Goal: Task Accomplishment & Management: Manage account settings

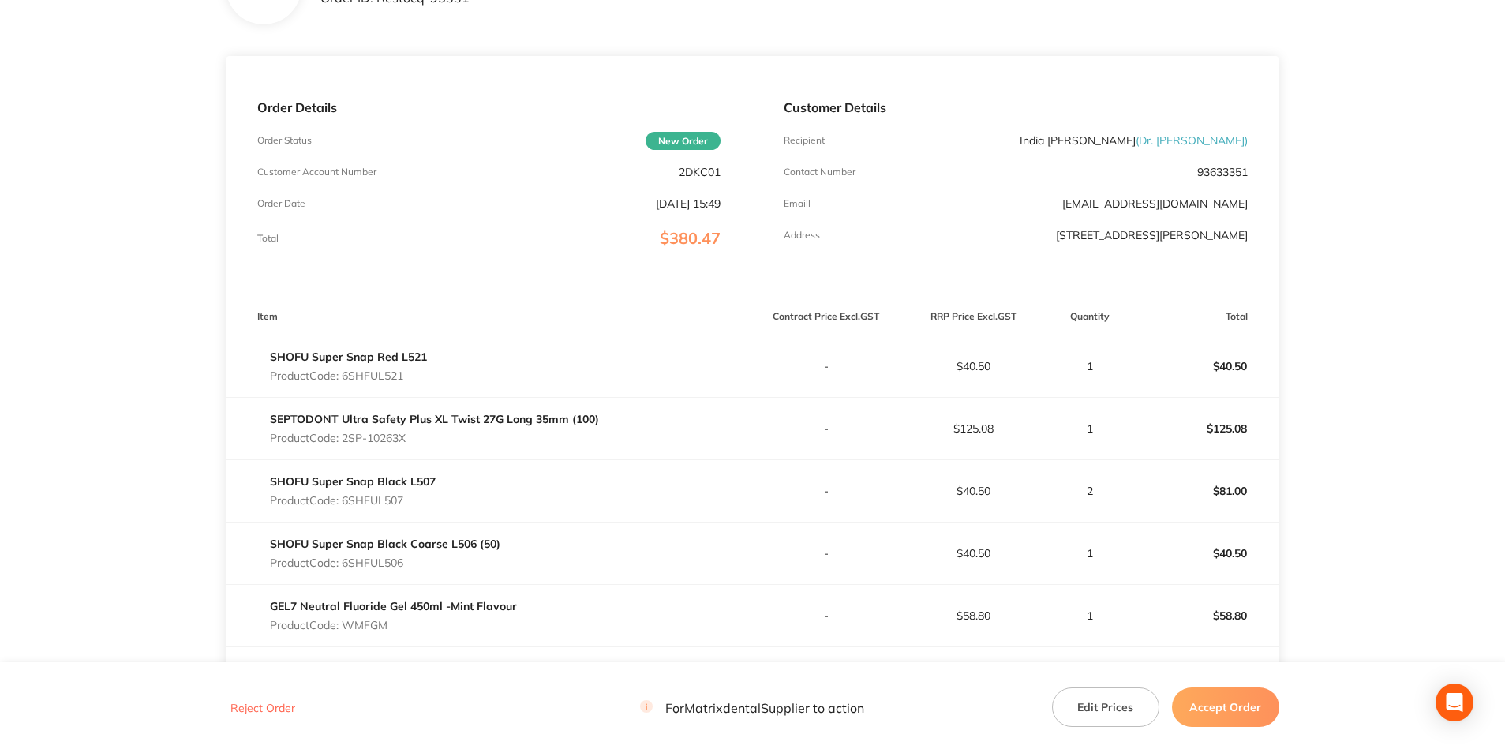
scroll to position [158, 0]
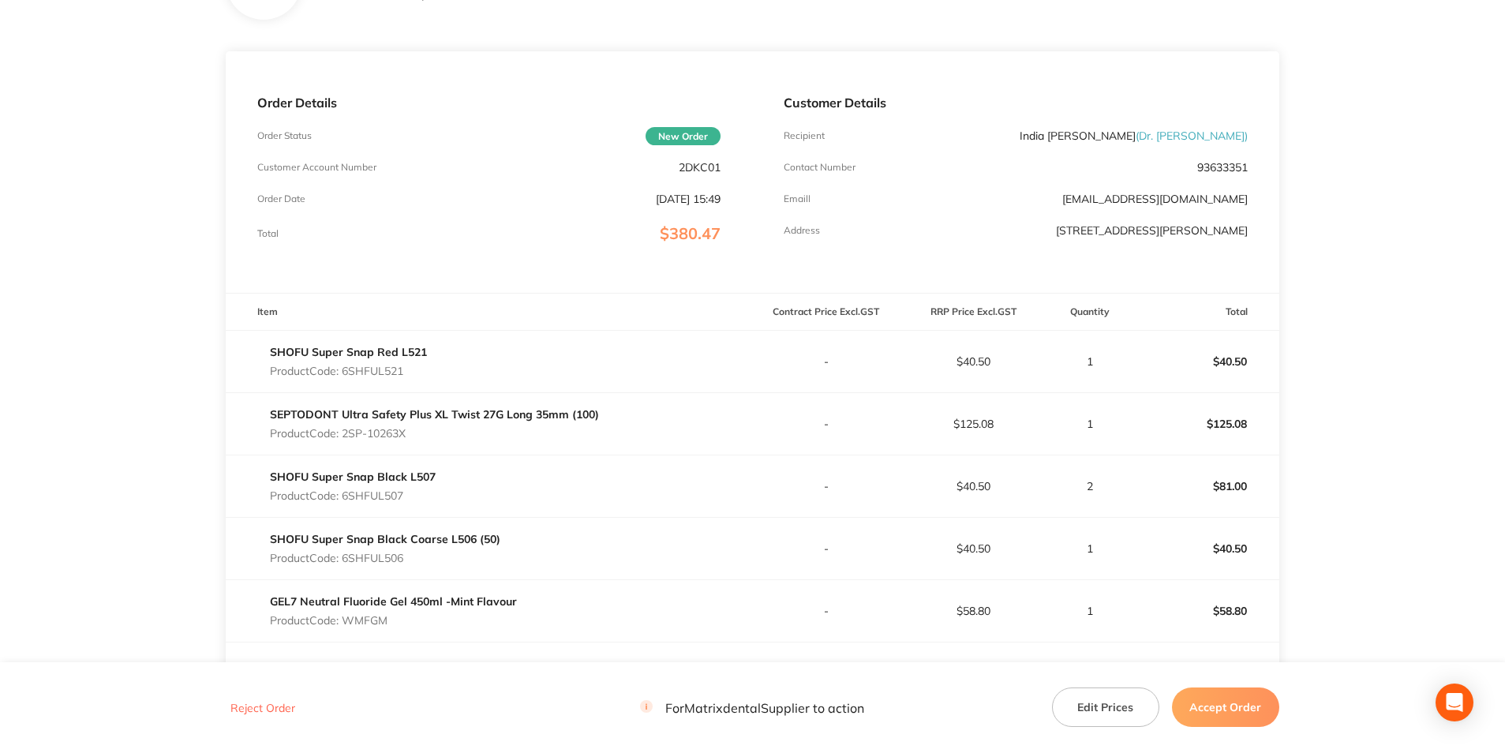
click at [1098, 706] on button "Edit Prices" at bounding box center [1105, 706] width 107 height 39
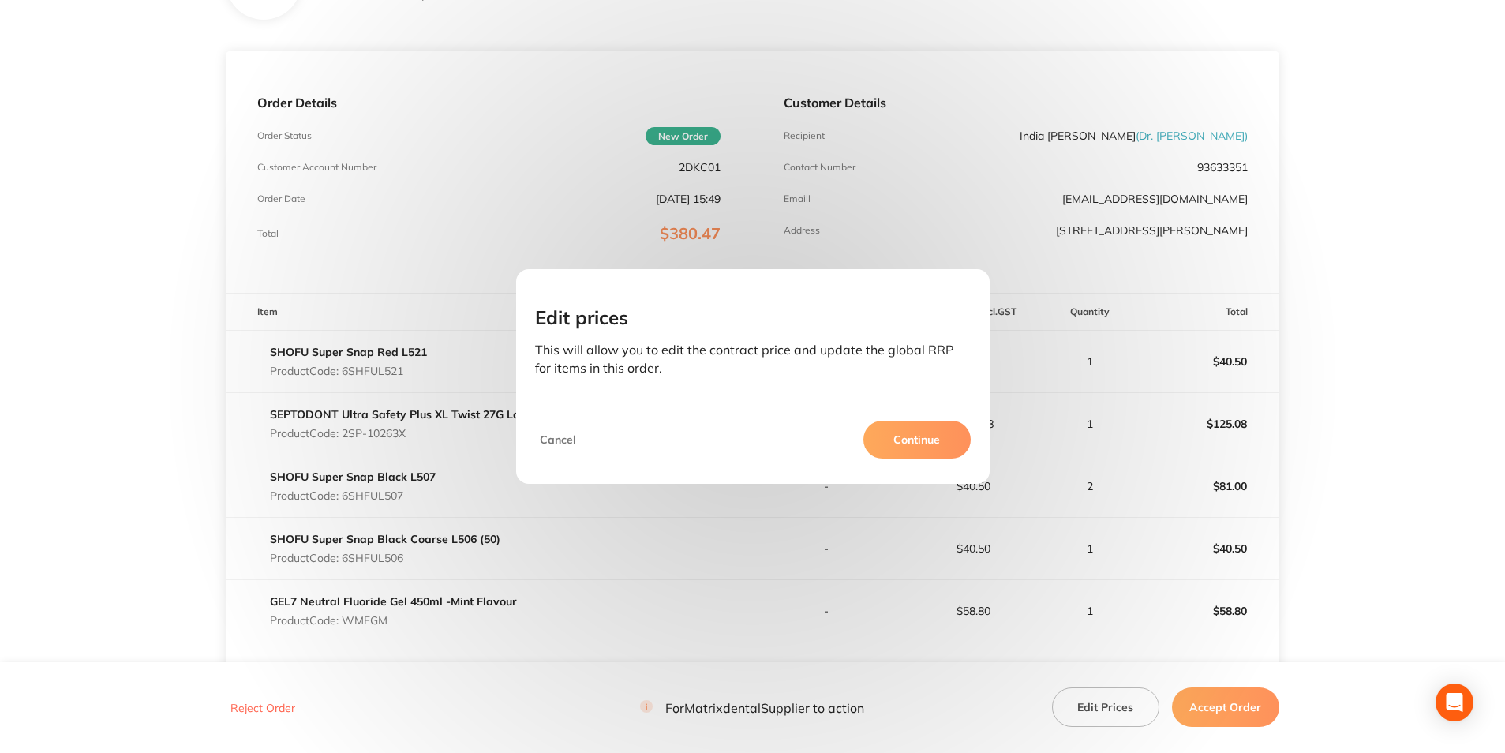
click at [926, 442] on button "Continue" at bounding box center [916, 440] width 107 height 38
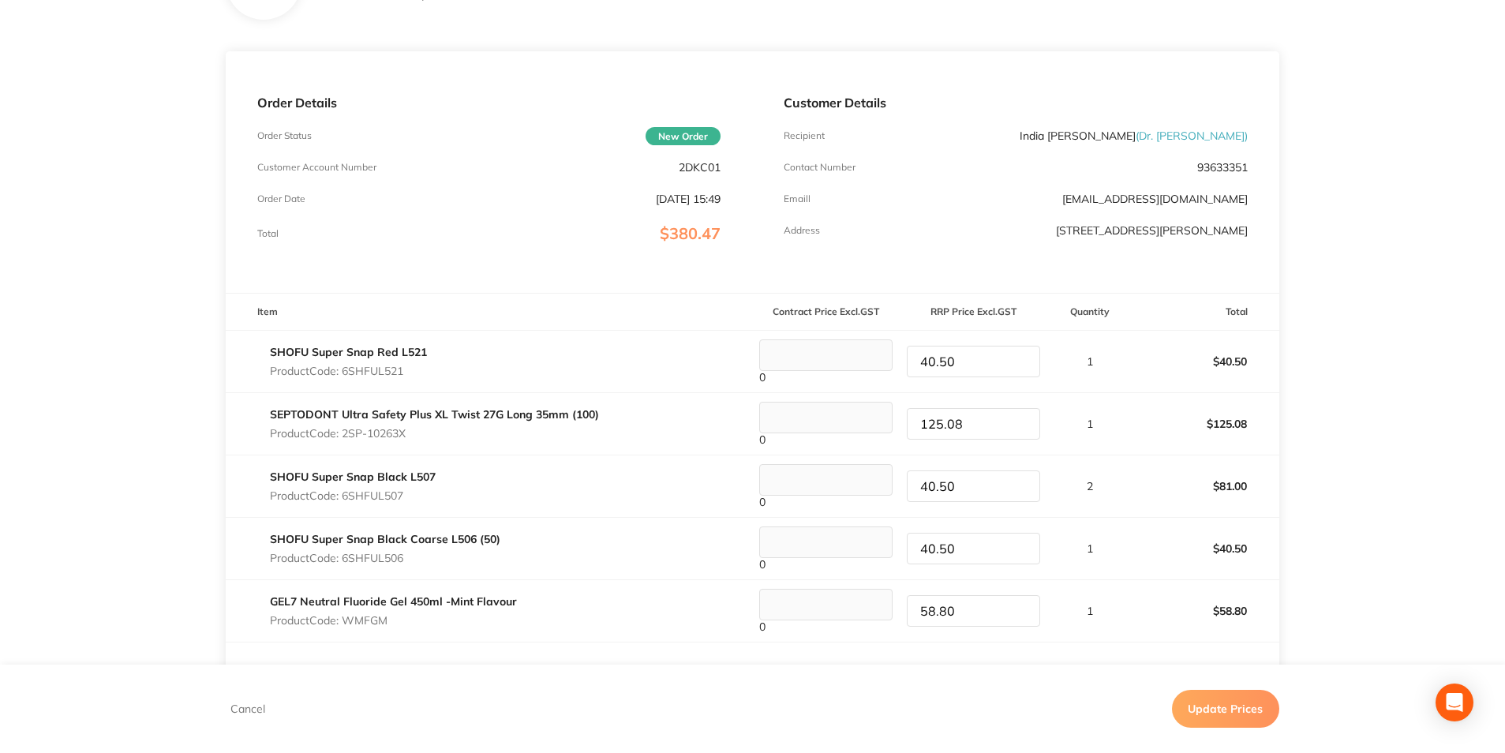
click at [890, 420] on tr "SEPTODONT Ultra Safety Plus XL Twist 27G Long 35mm (100) Product Code: 2SP-1026…" at bounding box center [752, 423] width 1053 height 62
type input "125.69"
click at [1118, 487] on p "2" at bounding box center [1089, 486] width 83 height 13
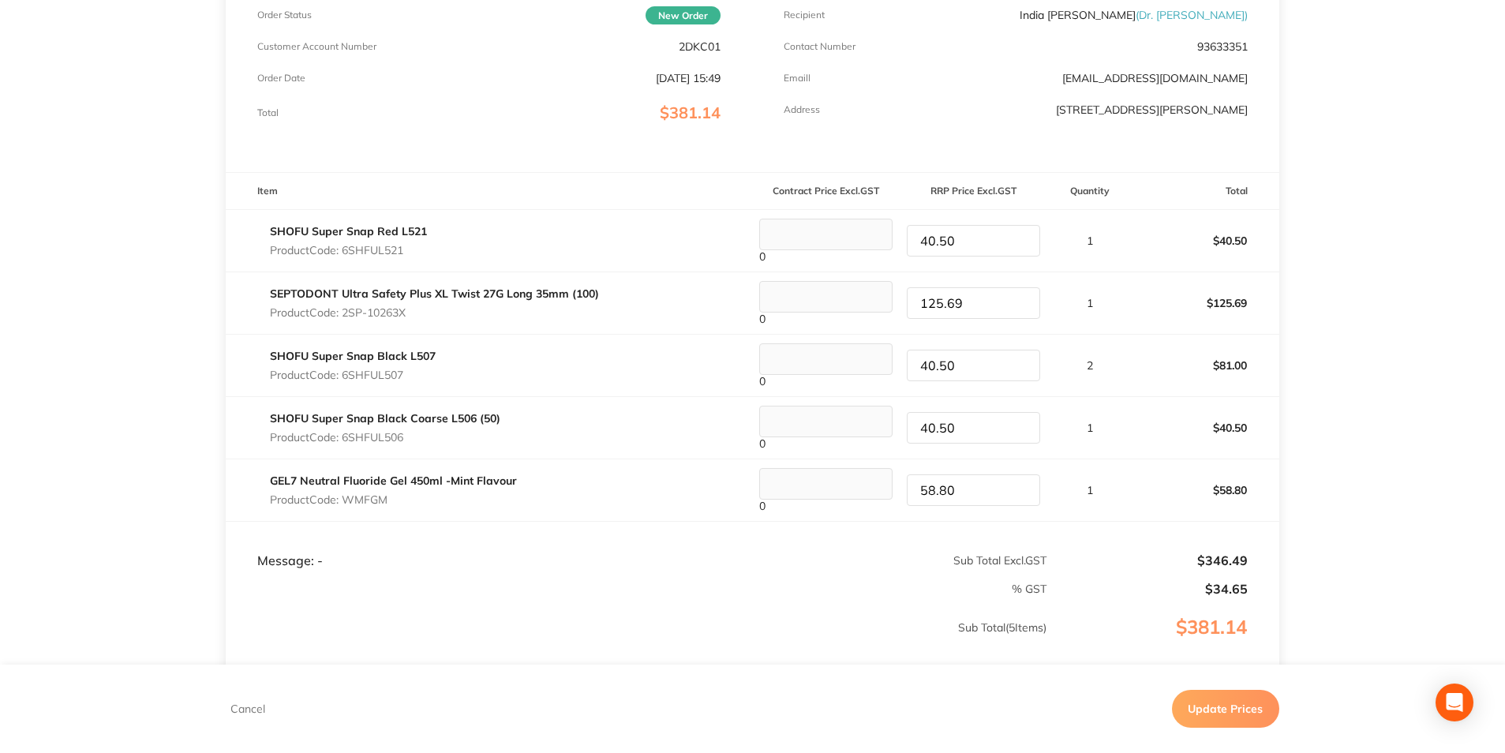
scroll to position [316, 0]
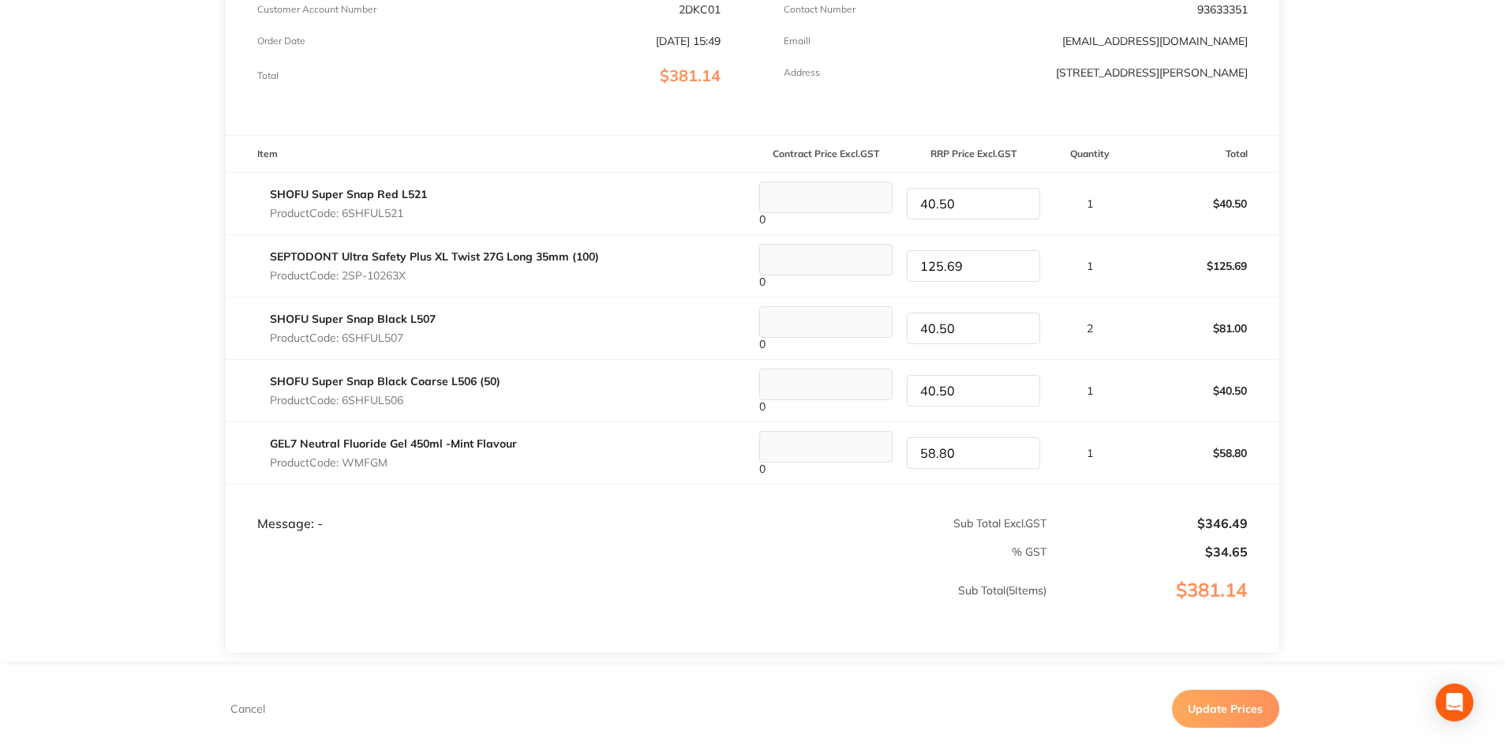
click at [1202, 710] on button "Update Prices" at bounding box center [1225, 709] width 107 height 38
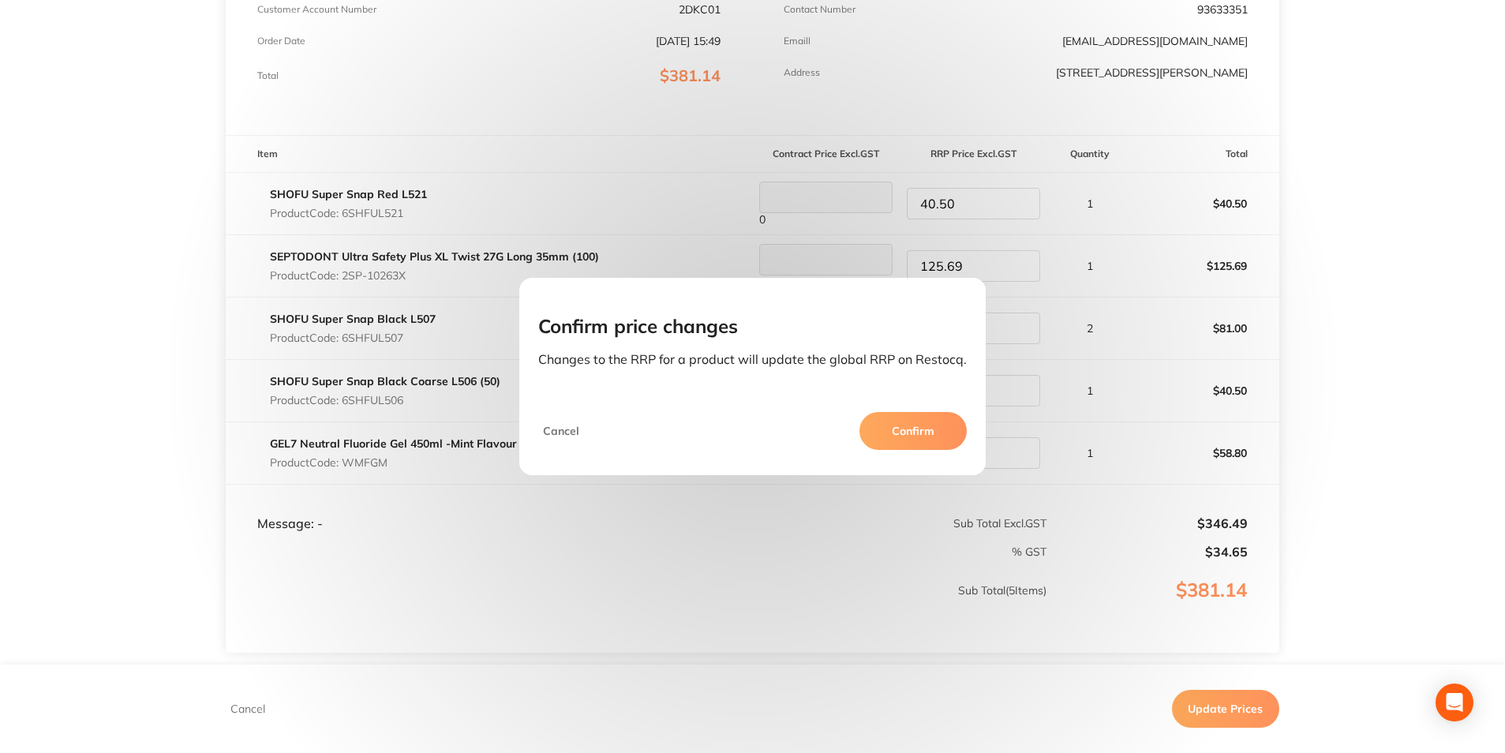
click at [896, 432] on button "Confirm" at bounding box center [912, 431] width 107 height 38
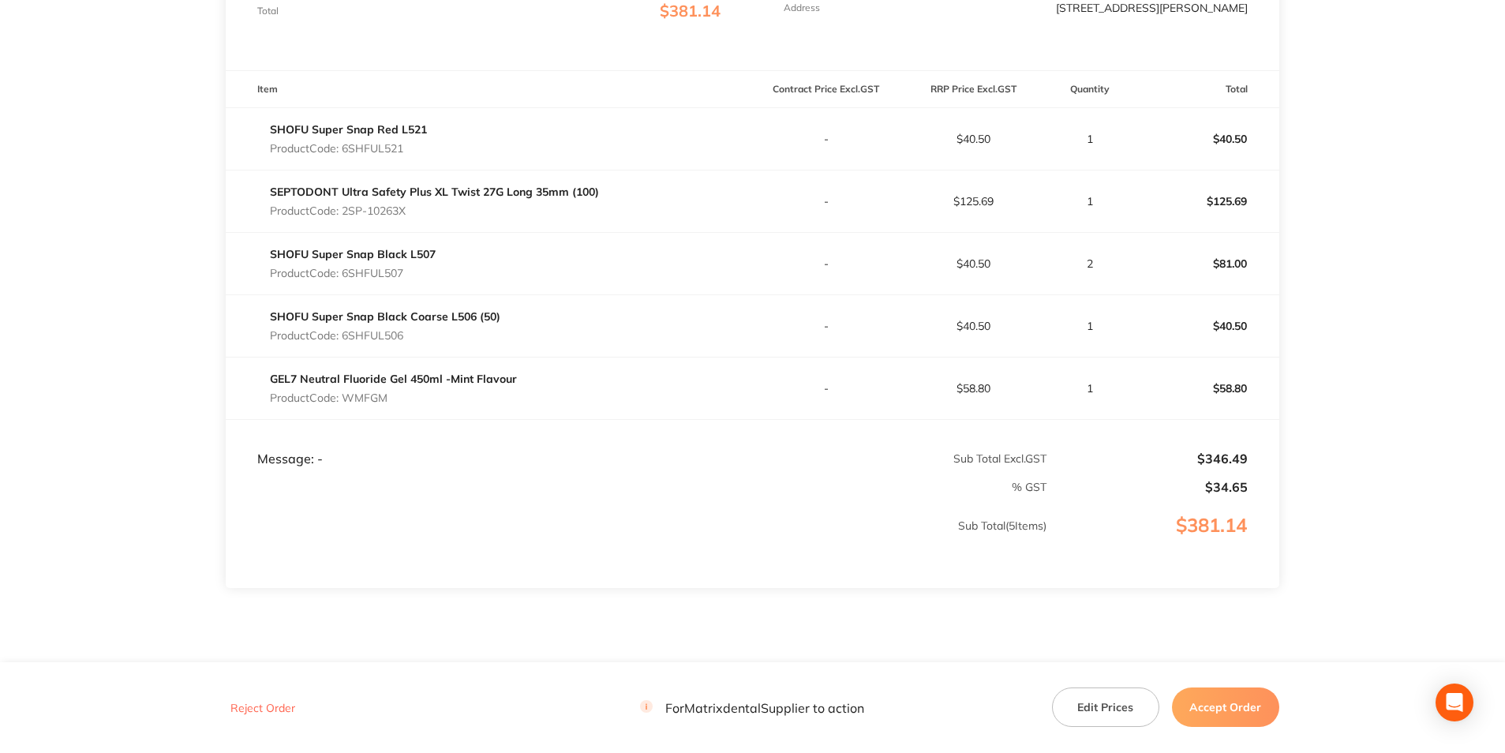
scroll to position [432, 0]
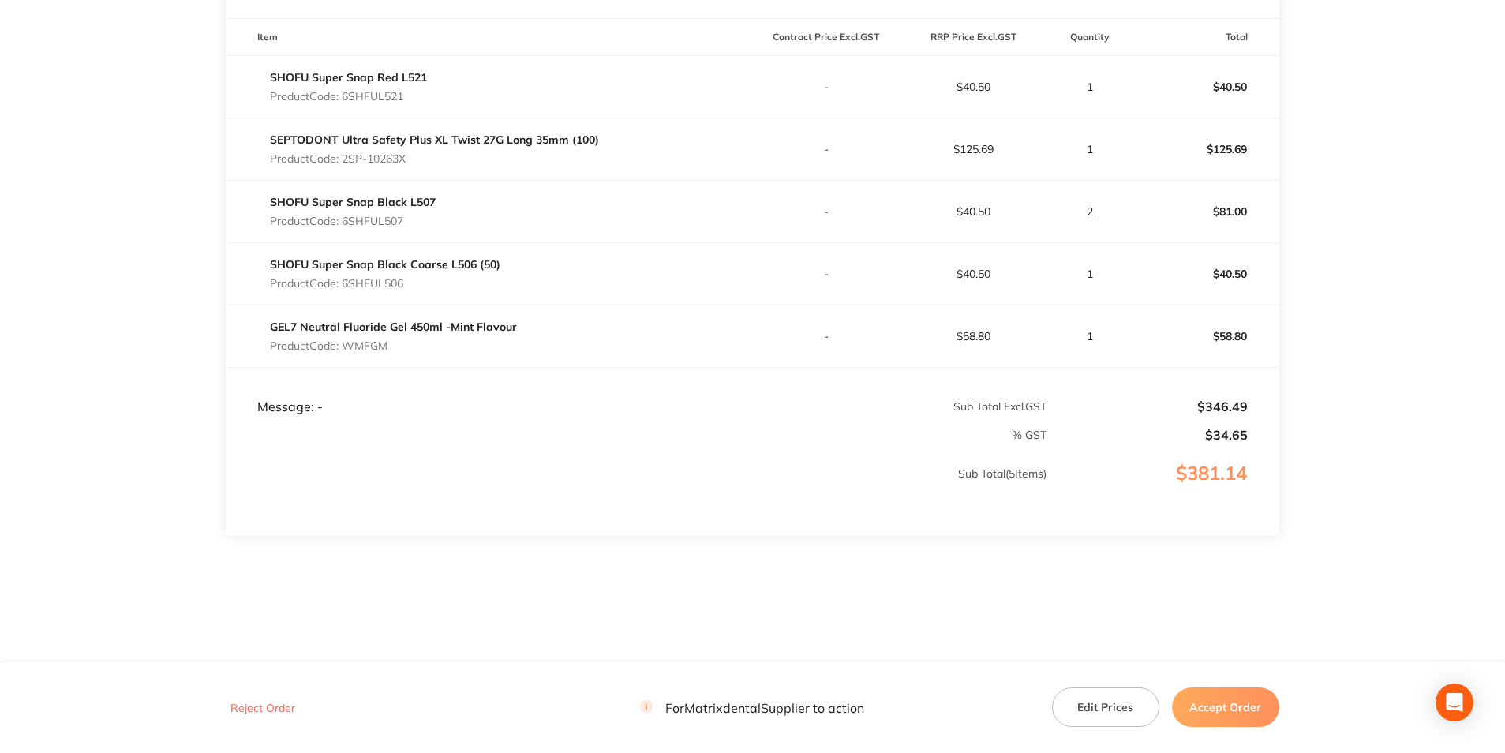
click at [1211, 703] on button "Accept Order" at bounding box center [1225, 706] width 107 height 39
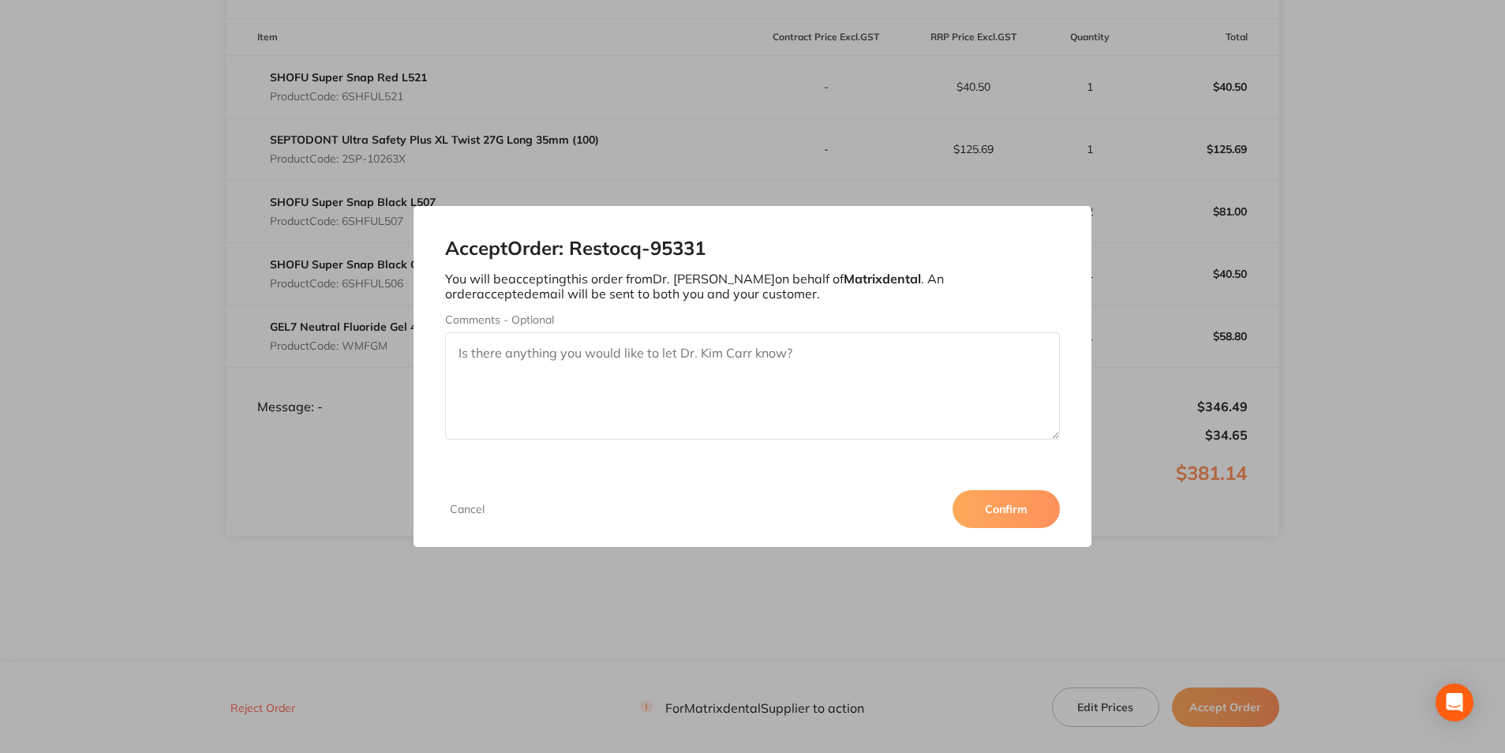
click at [532, 362] on textarea "Comments - Optional" at bounding box center [752, 385] width 614 height 107
type textarea "Thank you"
click at [994, 514] on button "Confirm" at bounding box center [1005, 509] width 107 height 38
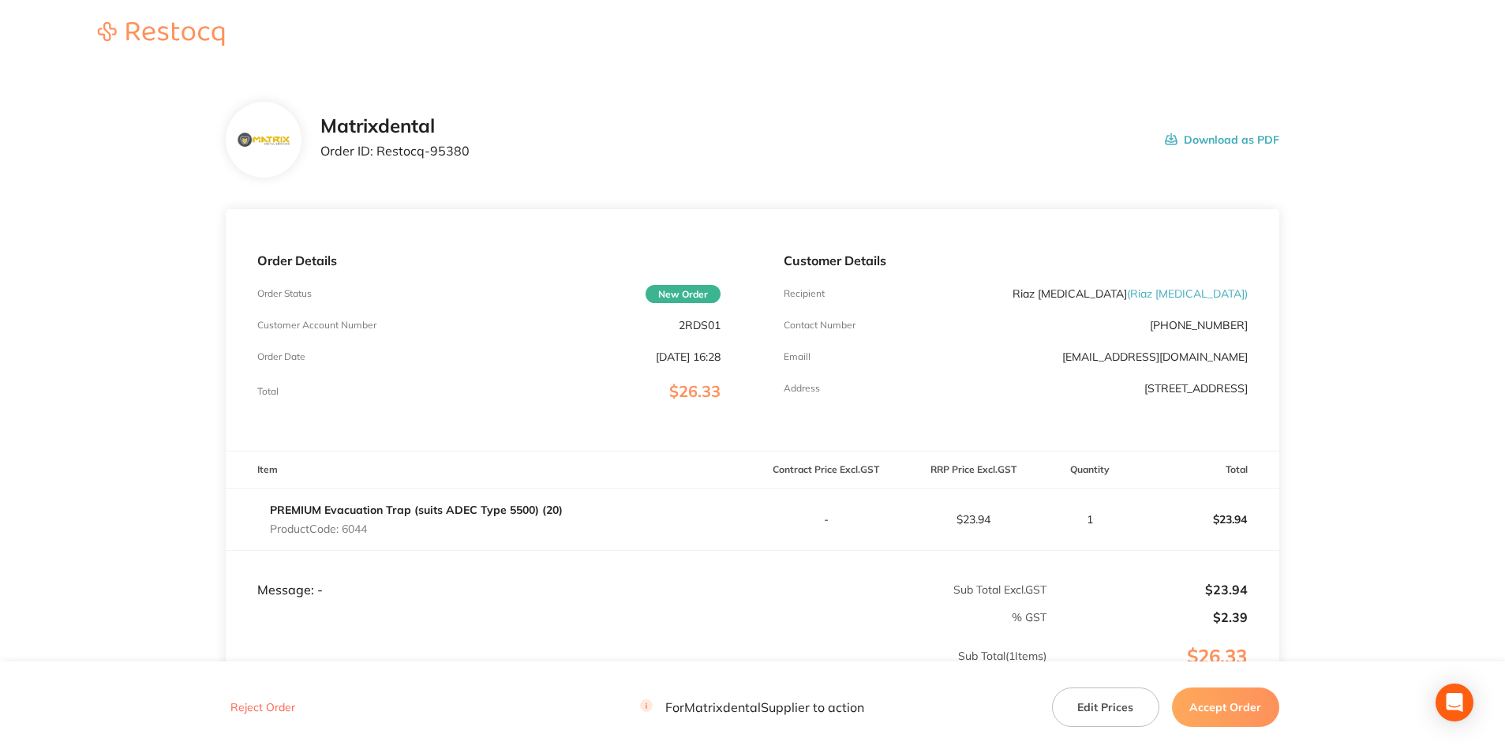
drag, startPoint x: 1212, startPoint y: 138, endPoint x: 126, endPoint y: 657, distance: 1203.6
click at [1212, 138] on button "Download as PDF" at bounding box center [1222, 139] width 114 height 49
click at [1214, 702] on button "Accept Order" at bounding box center [1225, 706] width 107 height 39
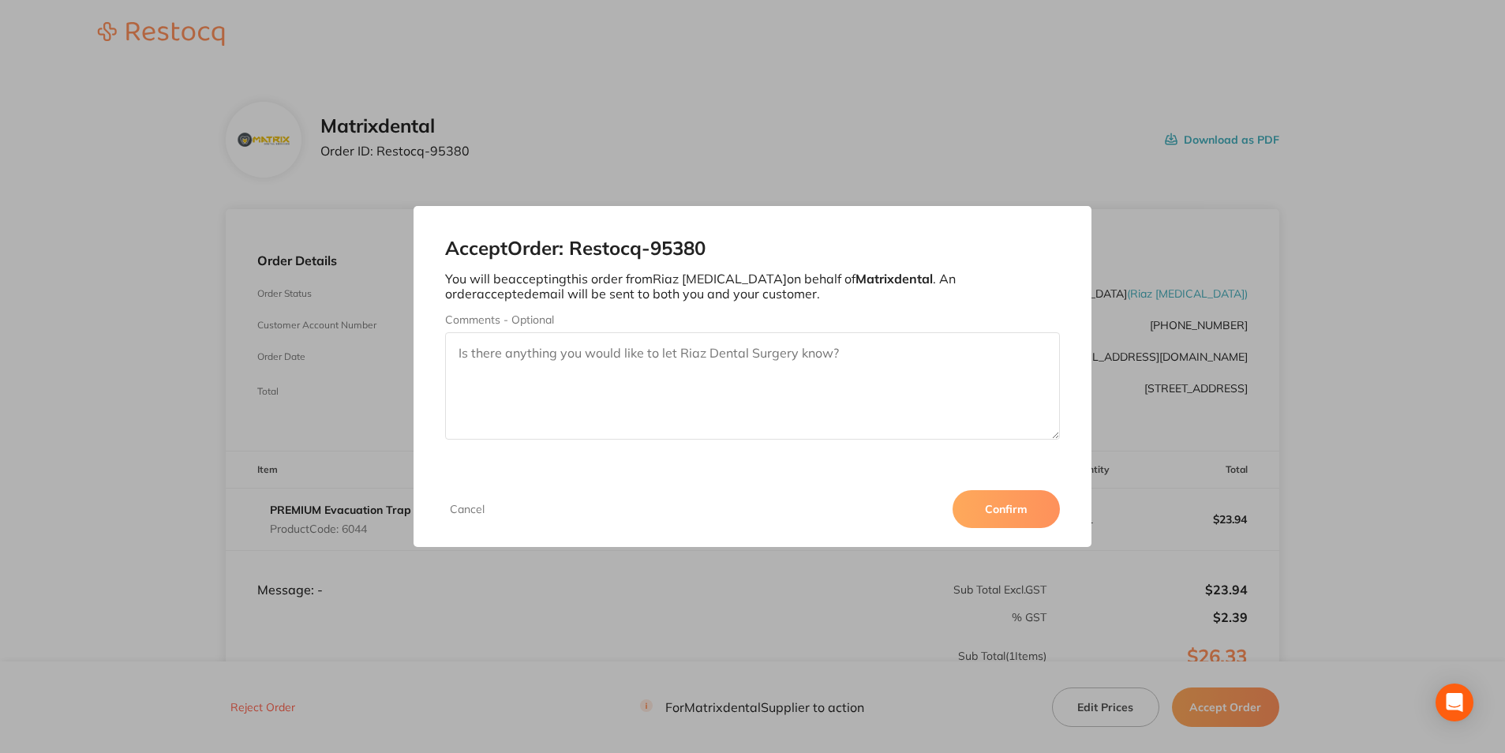
click at [676, 356] on textarea "Comments - Optional" at bounding box center [752, 385] width 614 height 107
type textarea "Thank you"
click at [999, 510] on button "Confirm" at bounding box center [1005, 509] width 107 height 38
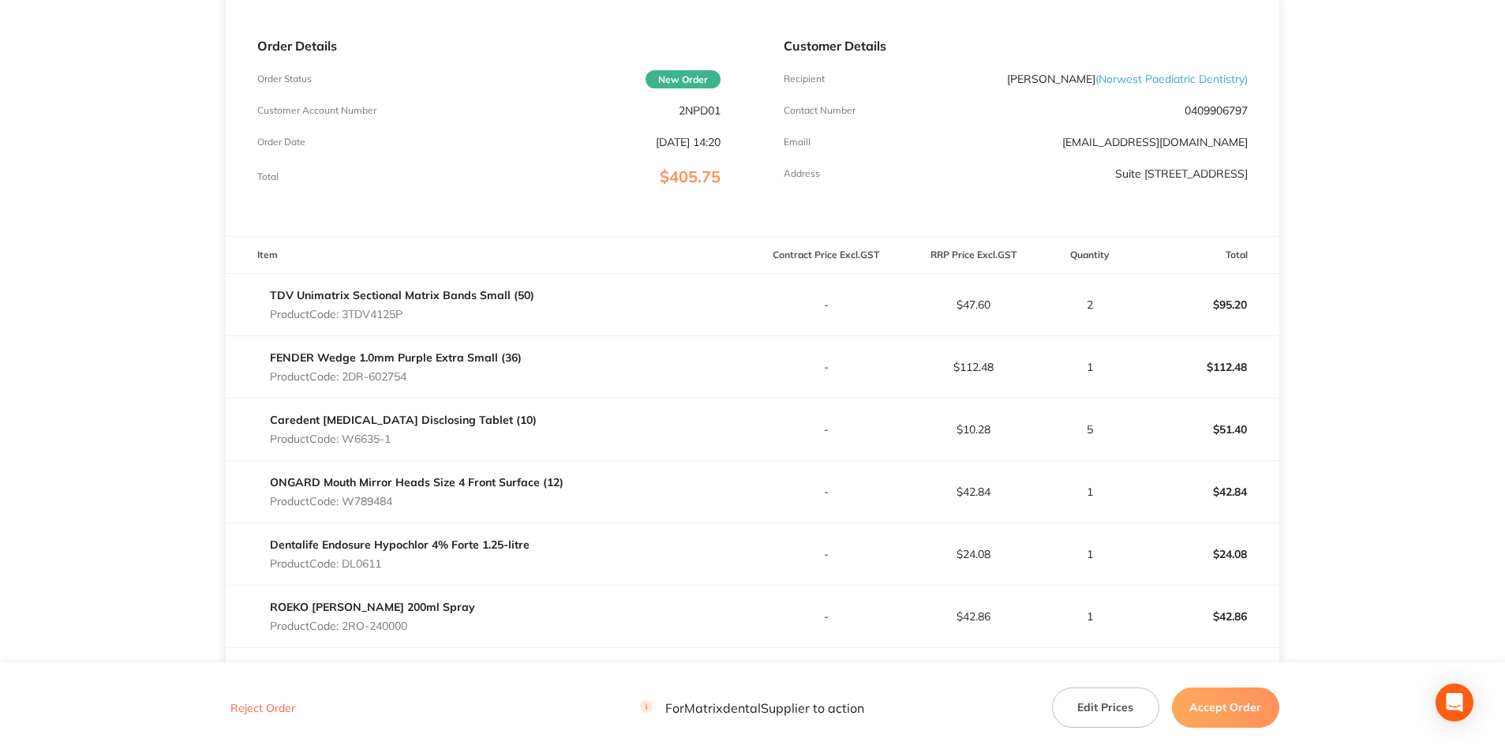
scroll to position [237, 0]
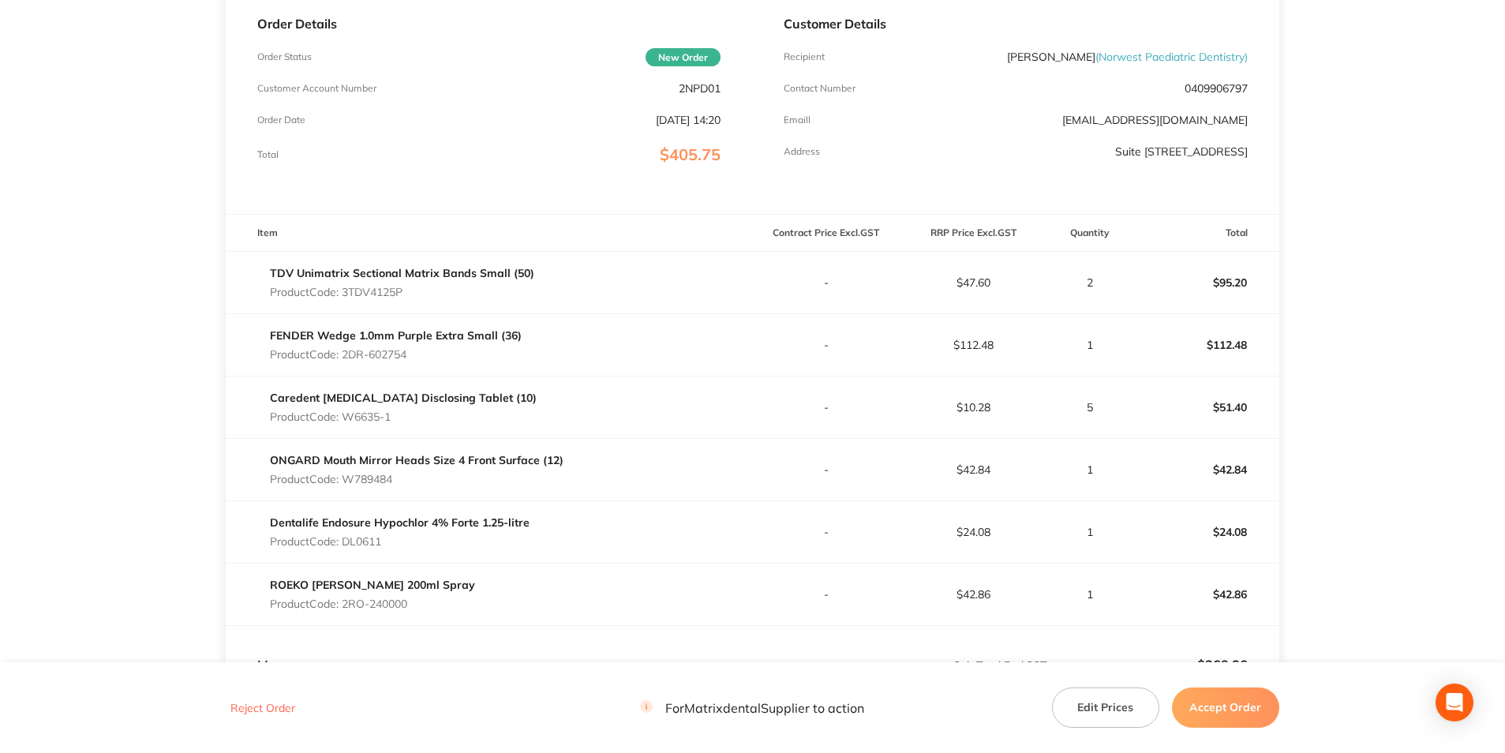
click at [1219, 699] on button "Accept Order" at bounding box center [1225, 706] width 107 height 39
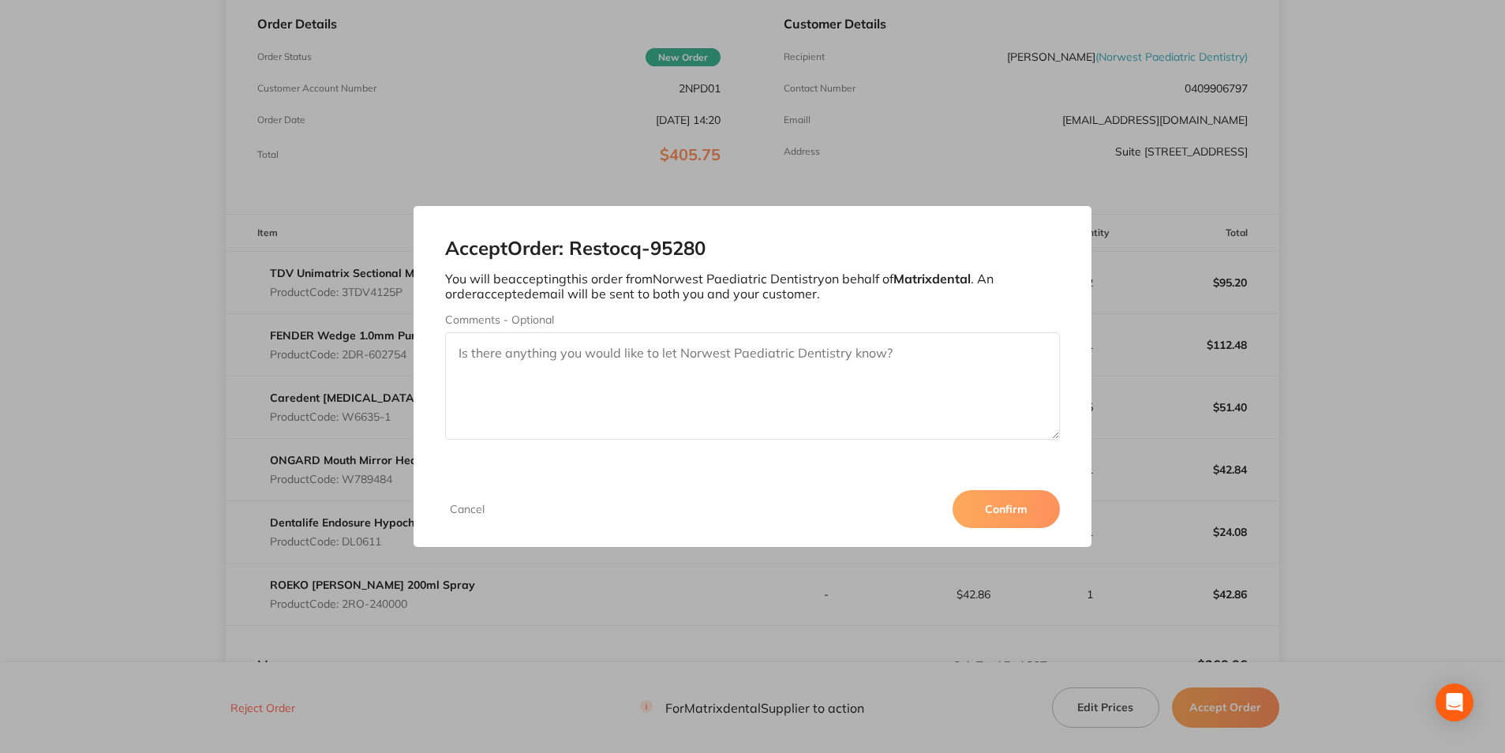
click at [703, 372] on textarea "Comments - Optional" at bounding box center [752, 385] width 614 height 107
type textarea "Thank you"
click at [1020, 511] on button "Confirm" at bounding box center [1005, 509] width 107 height 38
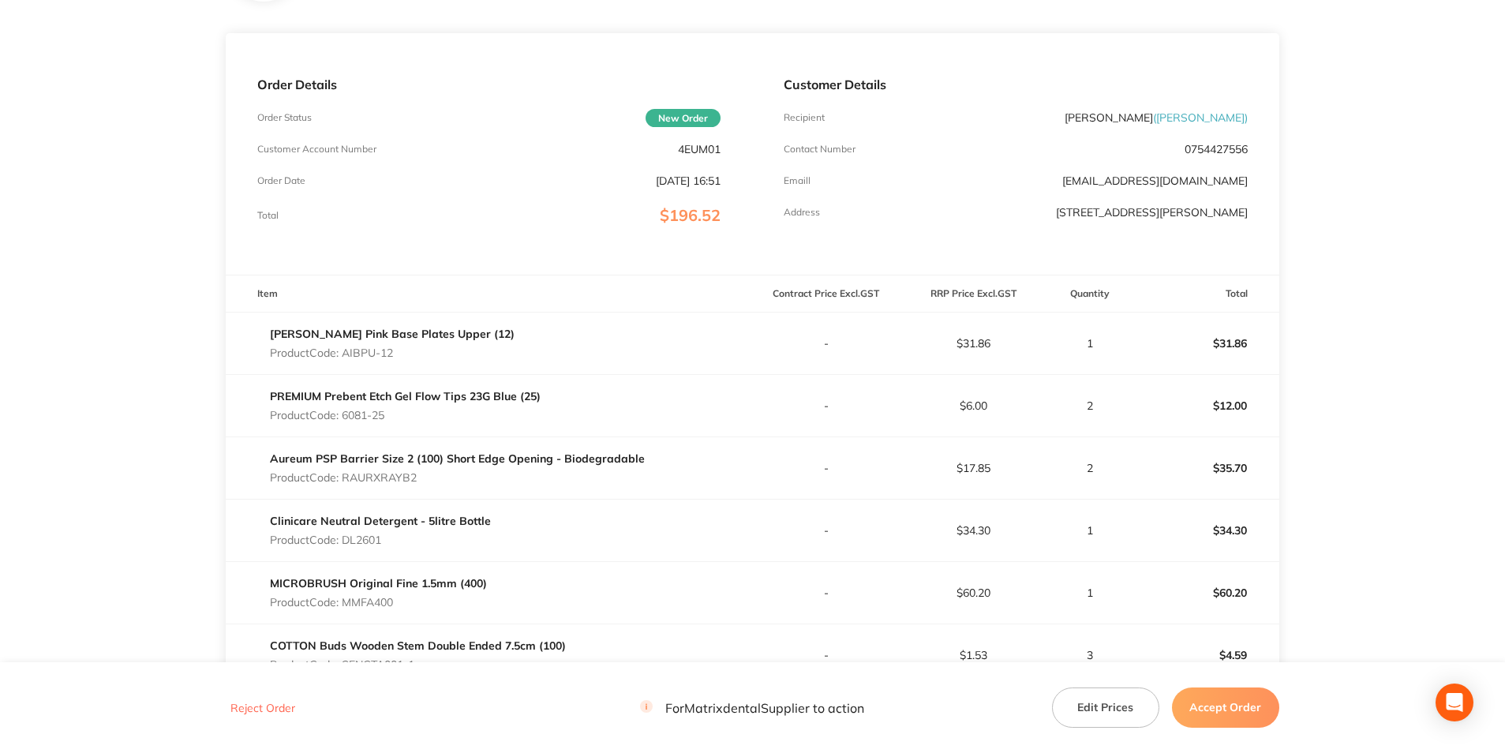
scroll to position [473, 0]
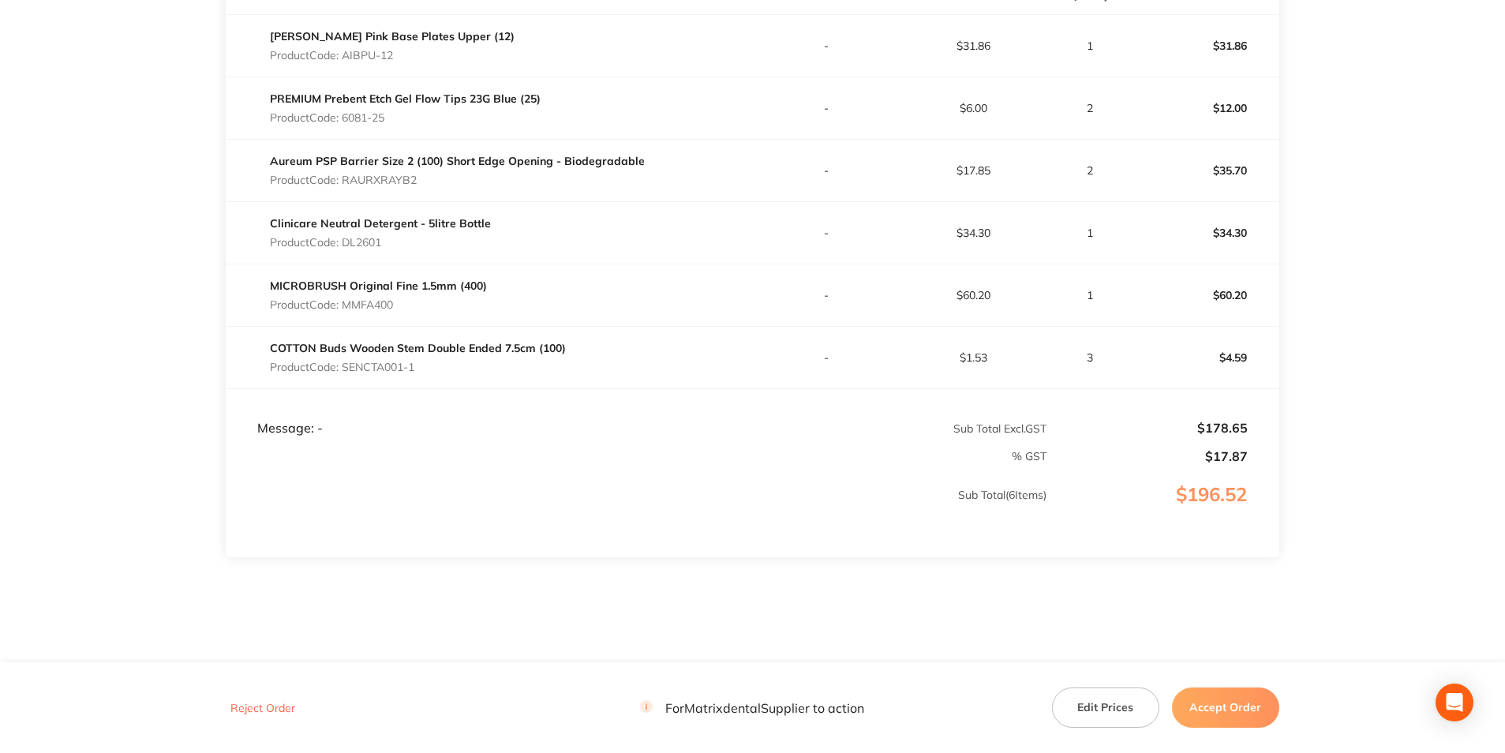
drag, startPoint x: 1217, startPoint y: 713, endPoint x: 1208, endPoint y: 711, distance: 9.0
click at [1217, 713] on button "Accept Order" at bounding box center [1225, 706] width 107 height 39
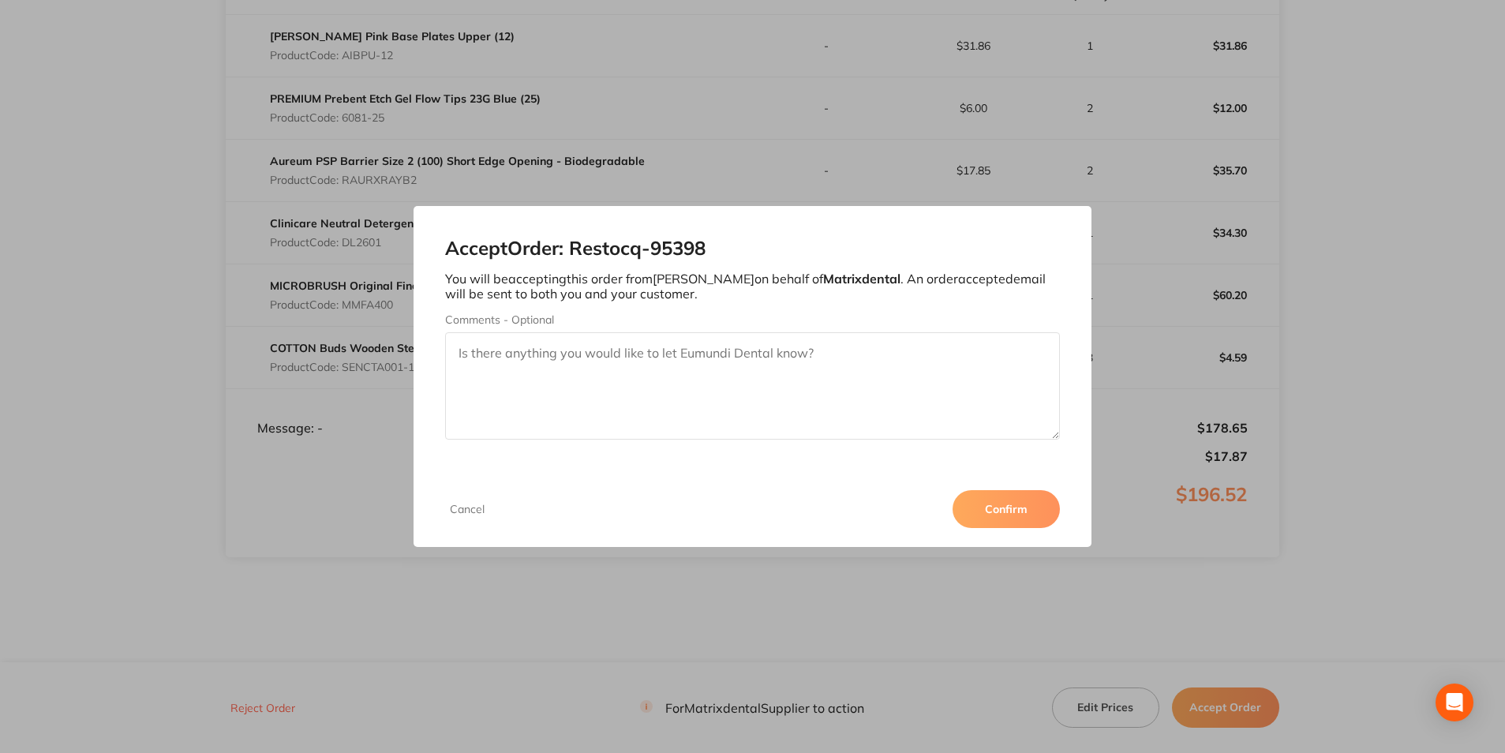
click at [588, 365] on textarea "Comments - Optional" at bounding box center [752, 385] width 614 height 107
type textarea "Thank you"
click at [1027, 505] on button "Confirm" at bounding box center [1005, 509] width 107 height 38
